Goal: Task Accomplishment & Management: Complete application form

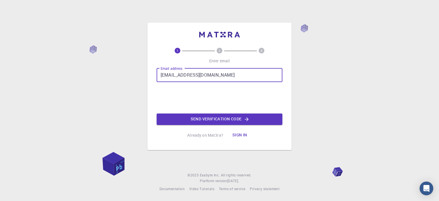
drag, startPoint x: 224, startPoint y: 73, endPoint x: 130, endPoint y: 69, distance: 94.2
click at [127, 70] on div "1 2 3 Enter email Email address [EMAIL_ADDRESS][DOMAIN_NAME] Email address 0cAF…" at bounding box center [219, 100] width 439 height 201
click at [200, 72] on input "Email address" at bounding box center [220, 75] width 126 height 14
type input "[EMAIL_ADDRESS][DOMAIN_NAME]"
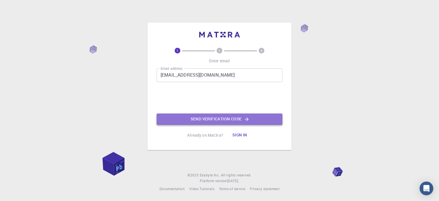
click at [230, 118] on button "Send verification code" at bounding box center [220, 119] width 126 height 11
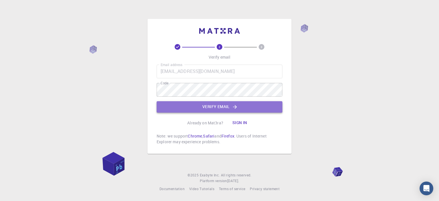
click at [233, 103] on button "Verify email" at bounding box center [220, 106] width 126 height 11
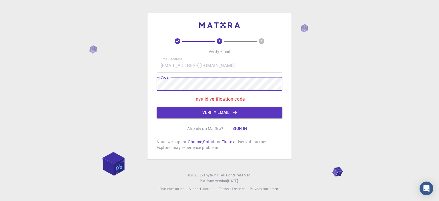
click at [119, 82] on div "2 3 Verify email Email address [EMAIL_ADDRESS][DOMAIN_NAME] Email address Code …" at bounding box center [219, 100] width 439 height 201
click at [231, 114] on button "Verify email" at bounding box center [220, 112] width 126 height 11
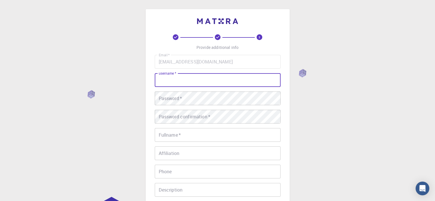
click at [222, 81] on input "username   *" at bounding box center [218, 80] width 126 height 14
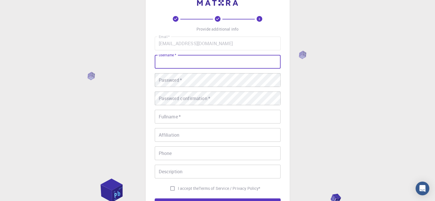
scroll to position [4, 0]
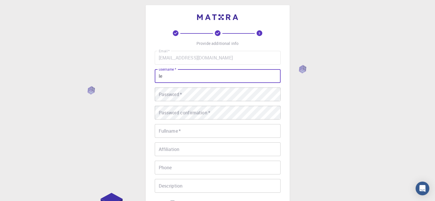
type input "l"
type input "Valera"
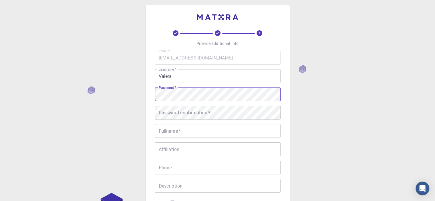
click at [200, 108] on div "Password confirmation   * Password confirmation   *" at bounding box center [218, 113] width 126 height 14
click at [204, 116] on div "Email   * [EMAIL_ADDRESS][DOMAIN_NAME] Email   * username   * Valera username  …" at bounding box center [218, 129] width 126 height 157
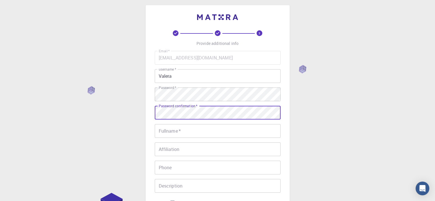
click at [177, 129] on input "Fullname   *" at bounding box center [218, 131] width 126 height 14
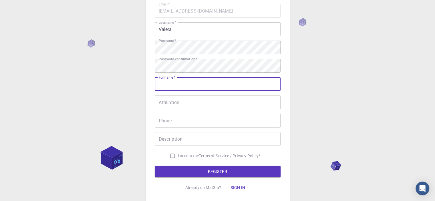
scroll to position [61, 0]
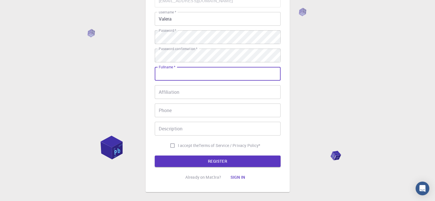
click at [303, 106] on div "3 Provide additional info Email   * [EMAIL_ADDRESS][DOMAIN_NAME] Email   * user…" at bounding box center [217, 84] width 435 height 291
click at [202, 76] on input "Fullname   *" at bounding box center [218, 74] width 126 height 14
type input "[PERSON_NAME]"
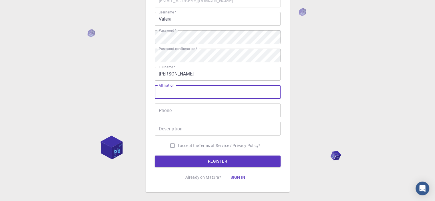
click at [204, 93] on input "Affiliation" at bounding box center [218, 92] width 126 height 14
click at [202, 90] on input "Affiliation" at bounding box center [218, 92] width 126 height 14
drag, startPoint x: 175, startPoint y: 88, endPoint x: 180, endPoint y: 90, distance: 5.1
click at [175, 88] on input "Affiliation" at bounding box center [218, 92] width 126 height 14
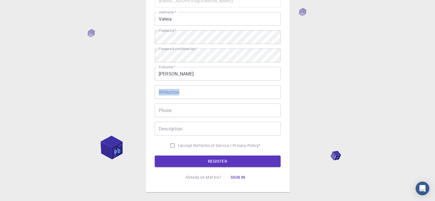
drag, startPoint x: 166, startPoint y: 83, endPoint x: 180, endPoint y: 87, distance: 14.8
click at [180, 86] on div "Affiliation Affiliation" at bounding box center [218, 92] width 126 height 14
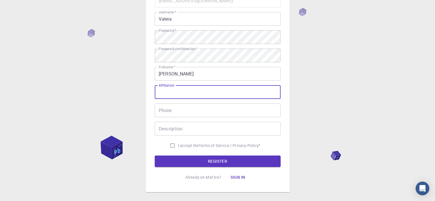
drag, startPoint x: 193, startPoint y: 93, endPoint x: 201, endPoint y: 96, distance: 8.0
click at [155, 91] on input "Affiliation" at bounding box center [218, 92] width 126 height 14
type input "M"
click at [374, 139] on div "3 Provide additional info Email   * [EMAIL_ADDRESS][DOMAIN_NAME] Email   * user…" at bounding box center [217, 84] width 435 height 291
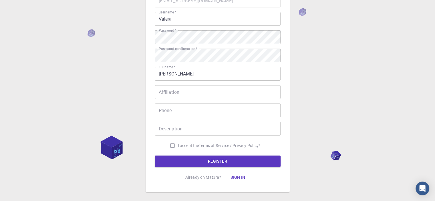
click at [164, 146] on div "I accept the Terms of Service / Privacy Policy *" at bounding box center [218, 145] width 126 height 11
click at [170, 144] on input "I accept the Terms of Service / Privacy Policy *" at bounding box center [172, 145] width 11 height 11
checkbox input "true"
click at [214, 158] on button "REGISTER" at bounding box center [218, 161] width 126 height 11
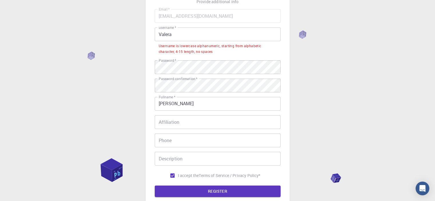
scroll to position [4, 0]
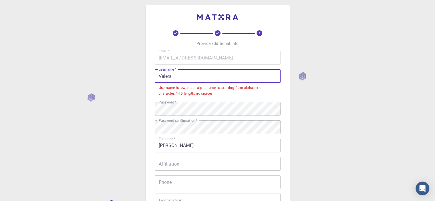
click at [191, 78] on input "Valera" at bounding box center [218, 76] width 126 height 14
drag, startPoint x: 160, startPoint y: 75, endPoint x: 153, endPoint y: 74, distance: 6.9
click at [153, 74] on div "3 Provide additional info Email   * [EMAIL_ADDRESS][DOMAIN_NAME] Email   * user…" at bounding box center [218, 134] width 144 height 259
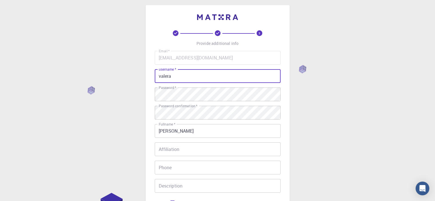
click at [210, 79] on input "valera" at bounding box center [218, 76] width 126 height 14
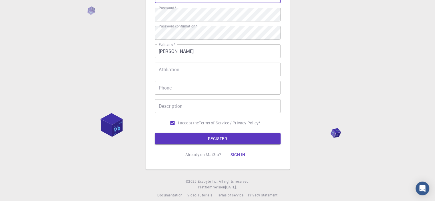
scroll to position [90, 0]
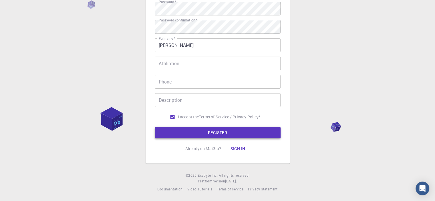
type input "valerakekandos"
click at [201, 130] on button "REGISTER" at bounding box center [218, 132] width 126 height 11
click at [219, 133] on button "REGISTER" at bounding box center [218, 132] width 126 height 11
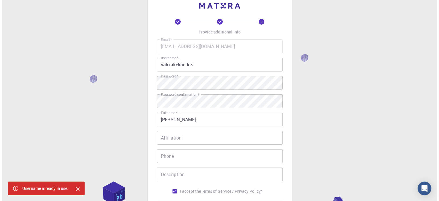
scroll to position [0, 0]
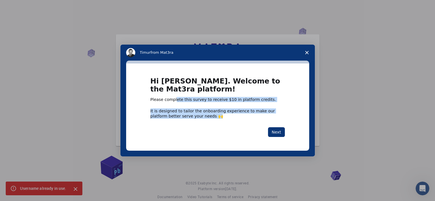
drag, startPoint x: 181, startPoint y: 103, endPoint x: 265, endPoint y: 119, distance: 85.6
click at [263, 115] on div "Hi [PERSON_NAME]. Welcome to the Mat3ra platform! Please complete this survey t…" at bounding box center [217, 97] width 134 height 41
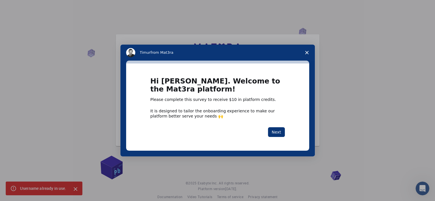
click at [308, 55] on span "Close survey" at bounding box center [307, 53] width 16 height 16
